Goal: Task Accomplishment & Management: Manage account settings

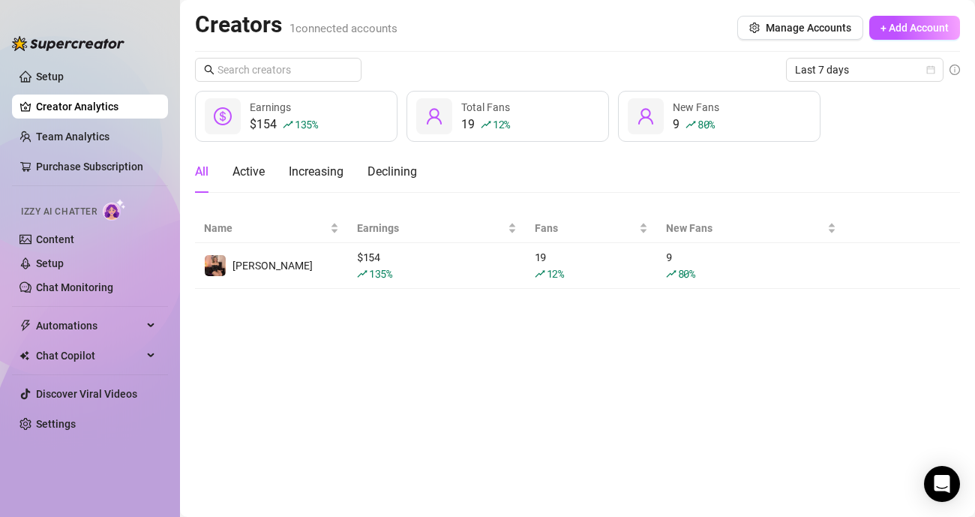
click at [366, 352] on main "Creators 1 connected accounts Manage Accounts + Add Account Last 7 days $154 13…" at bounding box center [577, 258] width 795 height 517
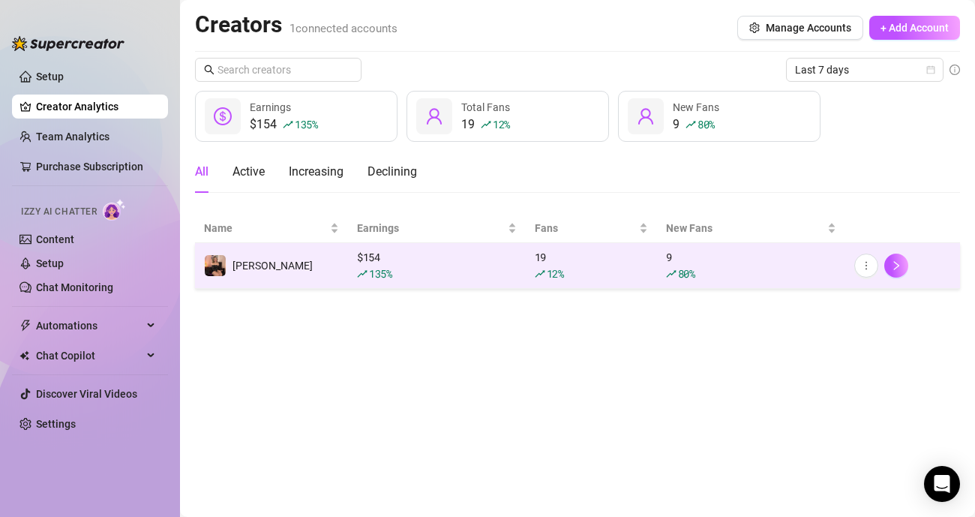
click at [325, 261] on td "Andrea" at bounding box center [271, 266] width 153 height 46
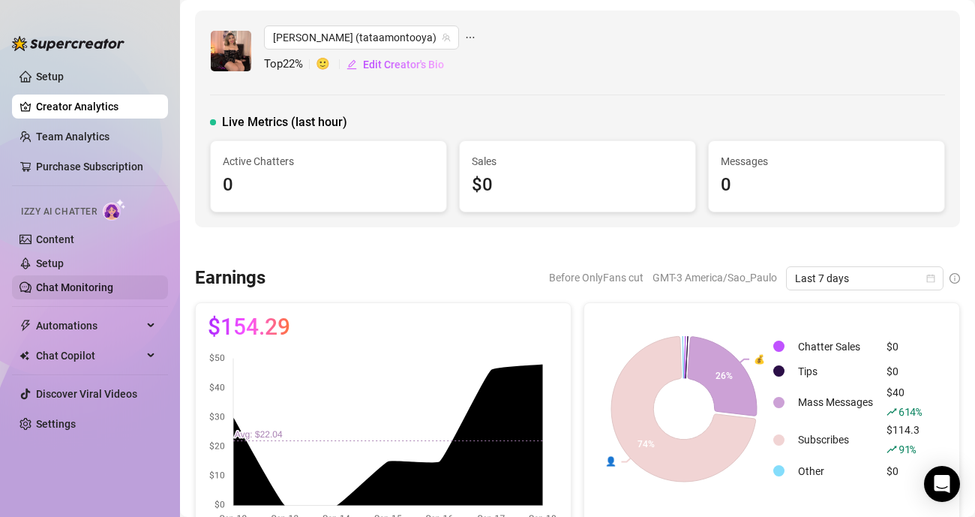
click at [69, 289] on link "Chat Monitoring" at bounding box center [74, 287] width 77 height 12
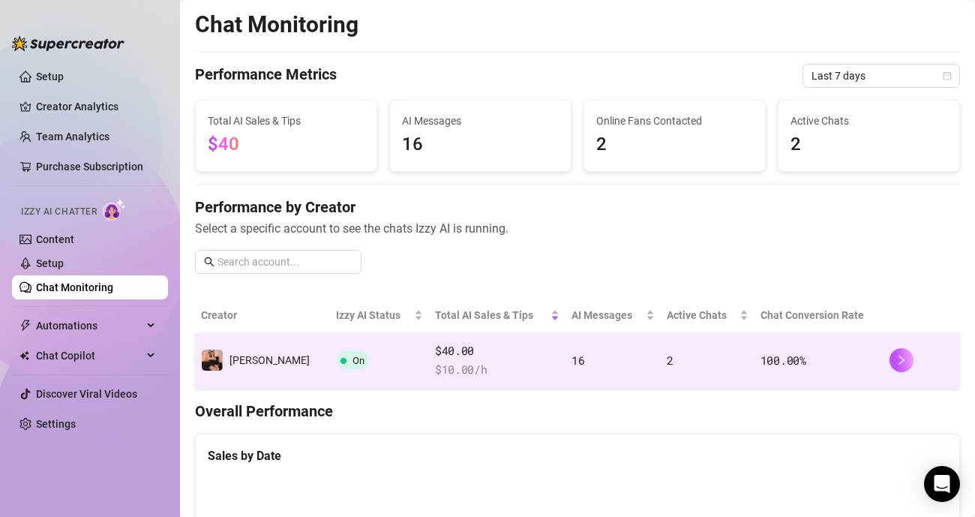
click at [363, 352] on td "On" at bounding box center [379, 360] width 99 height 55
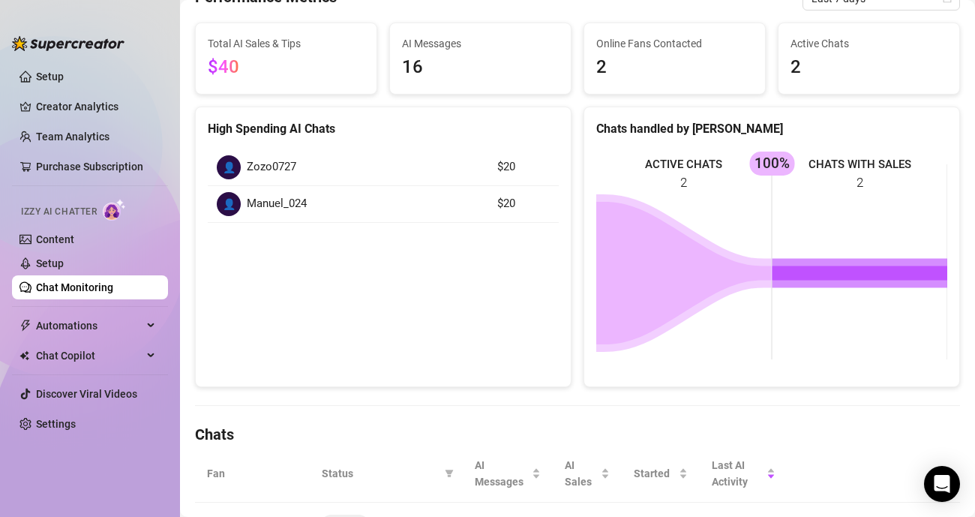
scroll to position [36, 0]
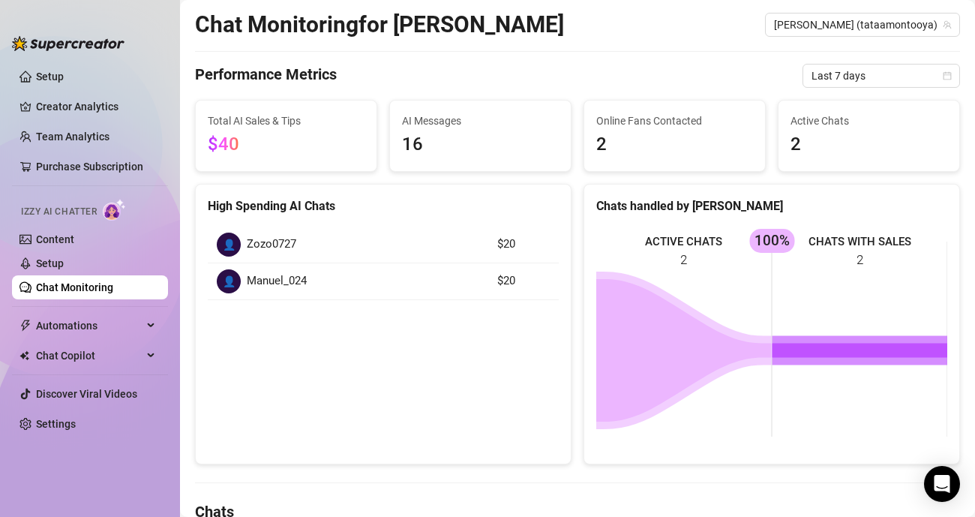
click at [431, 246] on div "👤 Zozo0727" at bounding box center [348, 244] width 262 height 24
click at [493, 247] on td "$20" at bounding box center [523, 244] width 70 height 37
click at [329, 250] on div "👤 Zozo0727" at bounding box center [348, 244] width 262 height 24
click at [271, 242] on span "Zozo0727" at bounding box center [271, 244] width 49 height 18
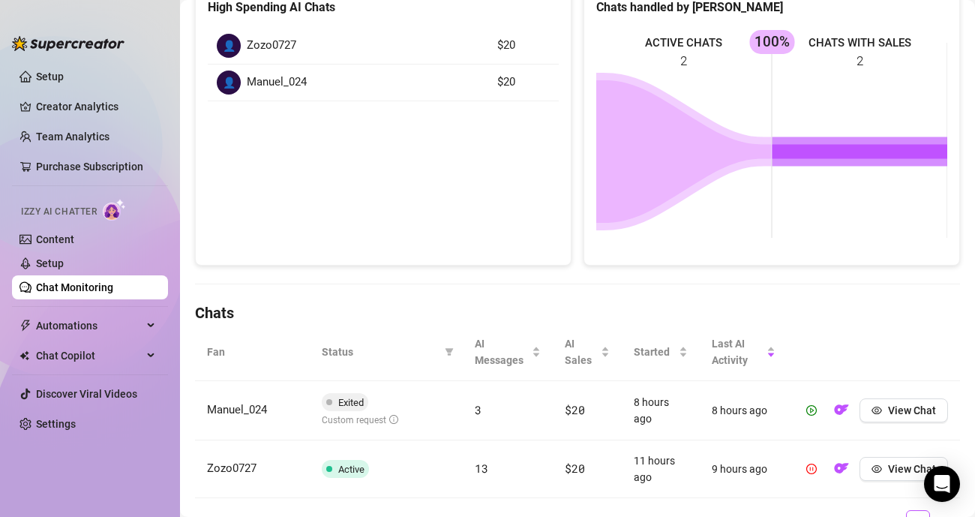
scroll to position [309, 0]
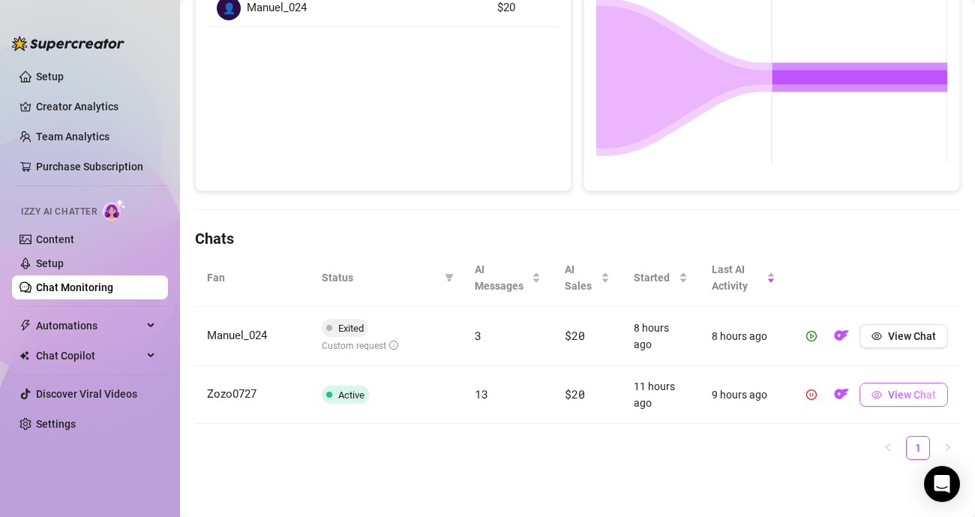
click at [897, 399] on span "View Chat" at bounding box center [912, 394] width 48 height 12
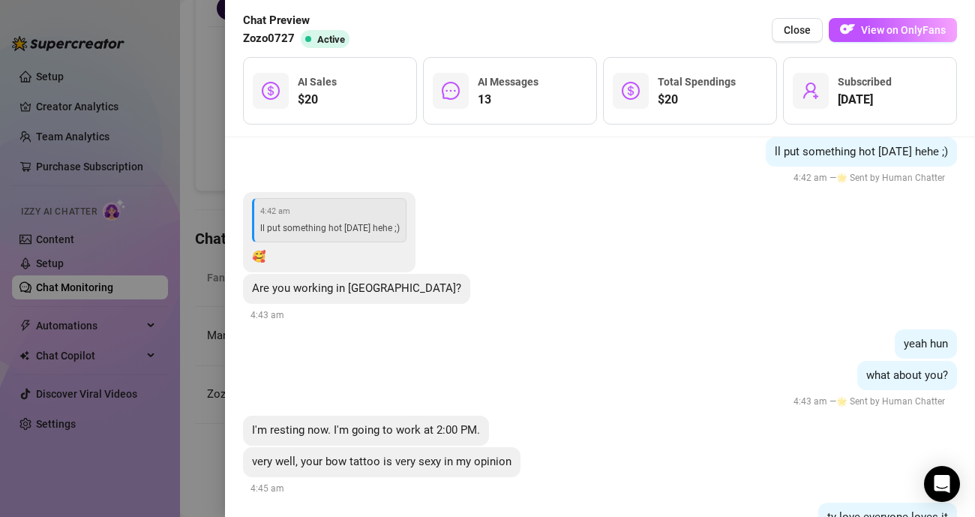
scroll to position [886, 0]
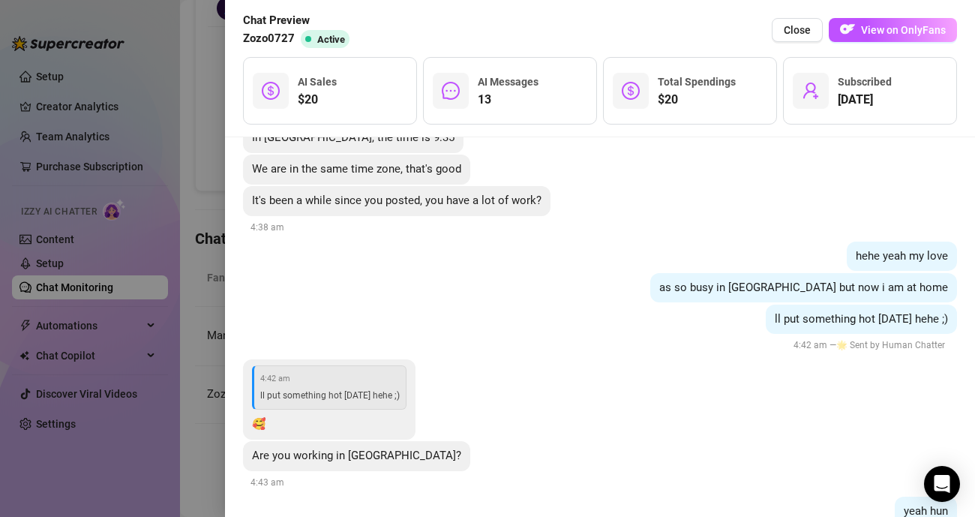
click at [196, 345] on div at bounding box center [487, 258] width 975 height 517
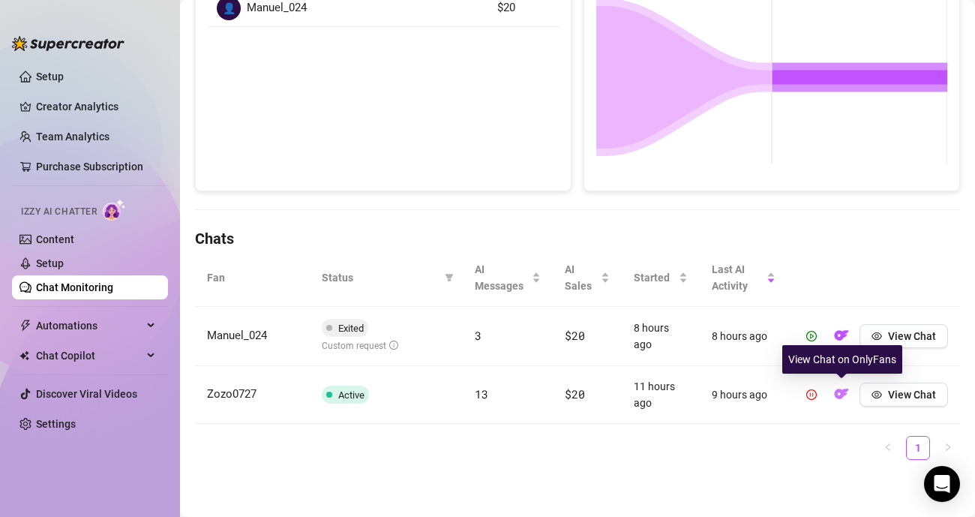
click at [844, 396] on img "button" at bounding box center [841, 393] width 15 height 15
